Goal: Task Accomplishment & Management: Manage account settings

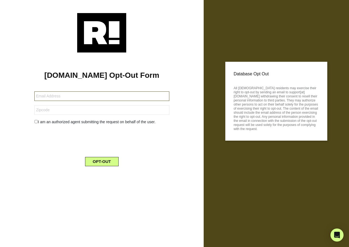
type input "[EMAIL_ADDRESS][DOMAIN_NAME]"
type input "90242"
type input "drjay55@yahoo.com"
type input "93105"
type input "[EMAIL_ADDRESS][DOMAIN_NAME]"
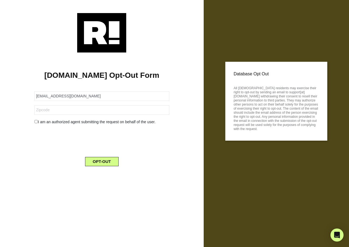
type input "25306"
